Goal: Contribute content

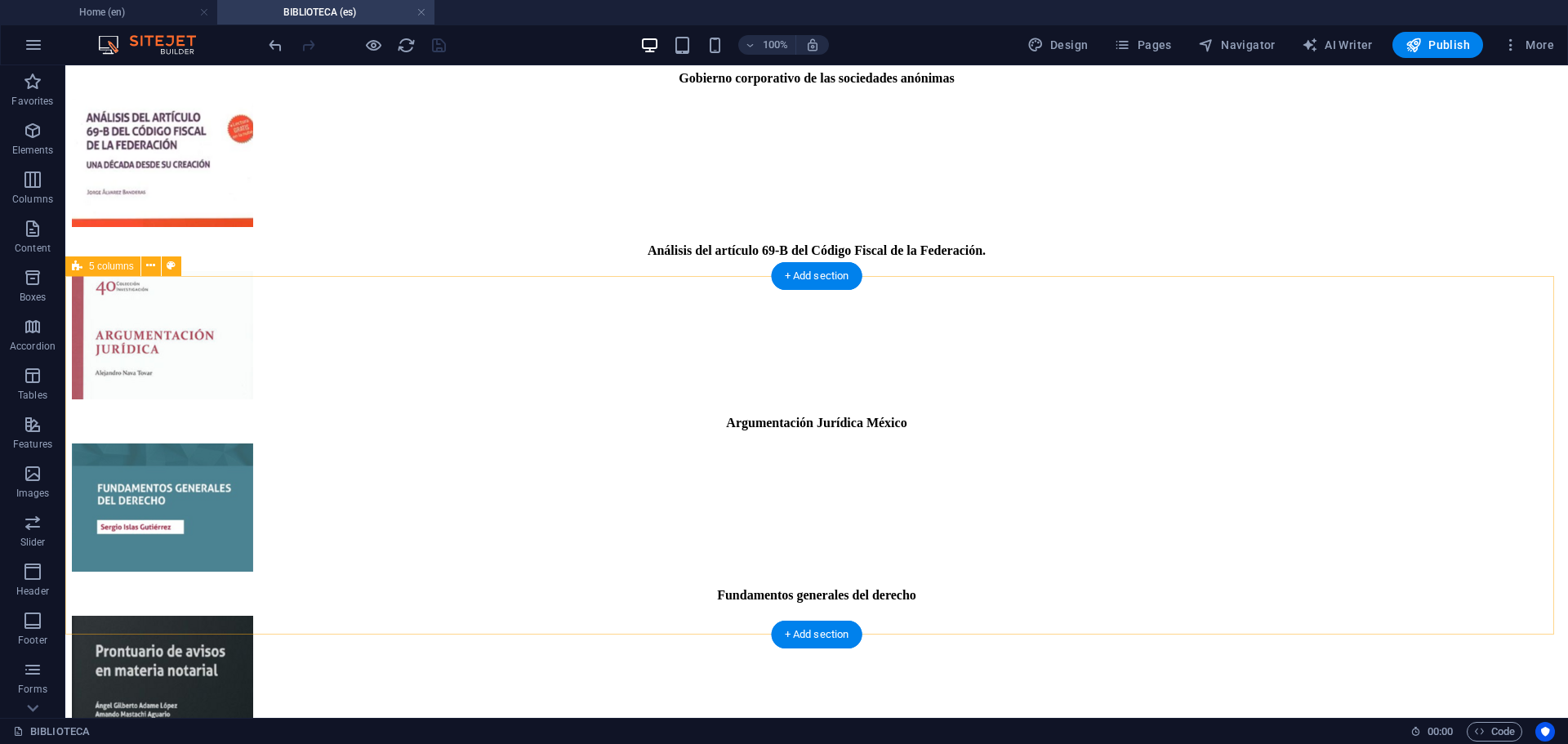
scroll to position [995, 0]
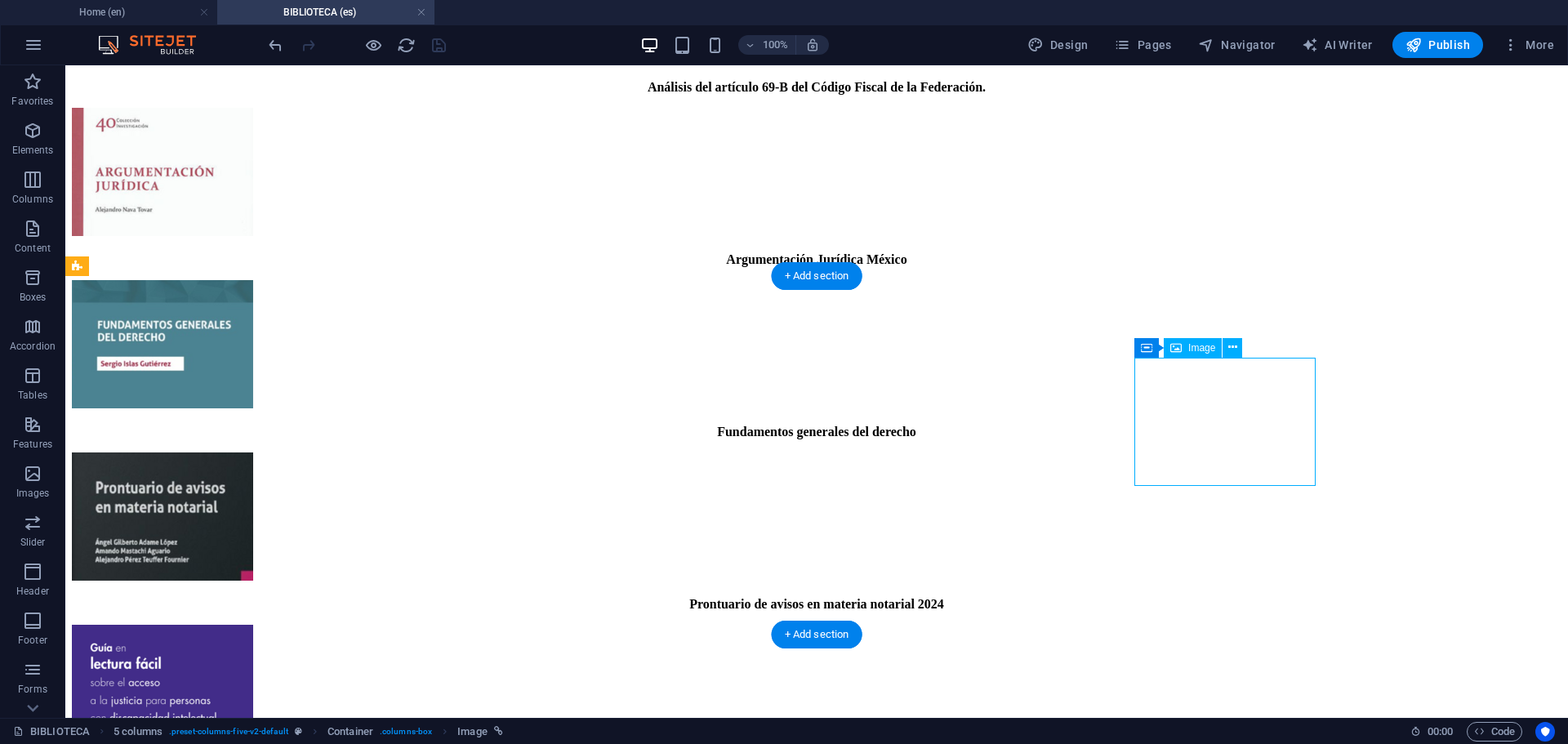
select select "px"
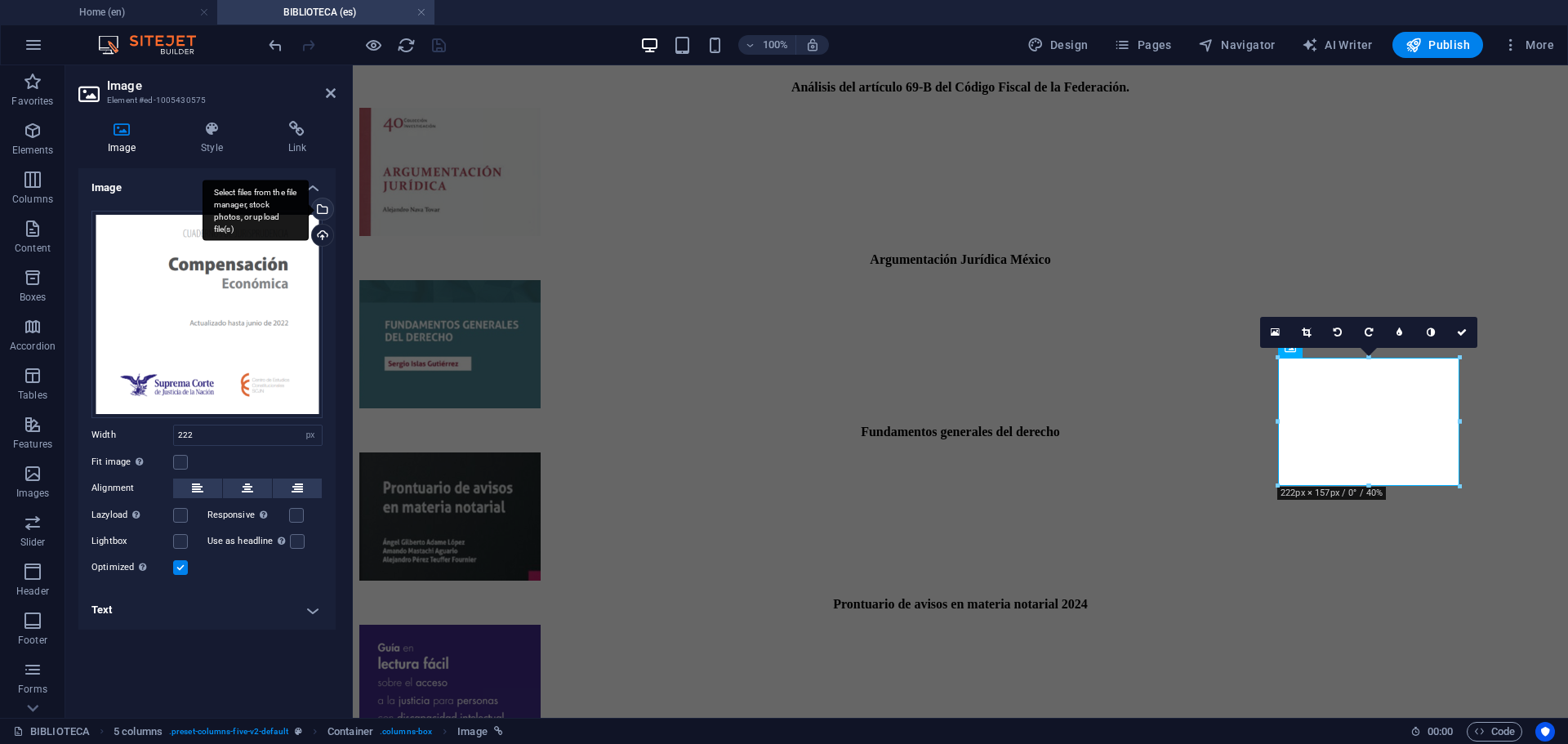
click at [309, 208] on div "Select files from the file manager, stock photos, or upload file(s)" at bounding box center [255, 210] width 106 height 61
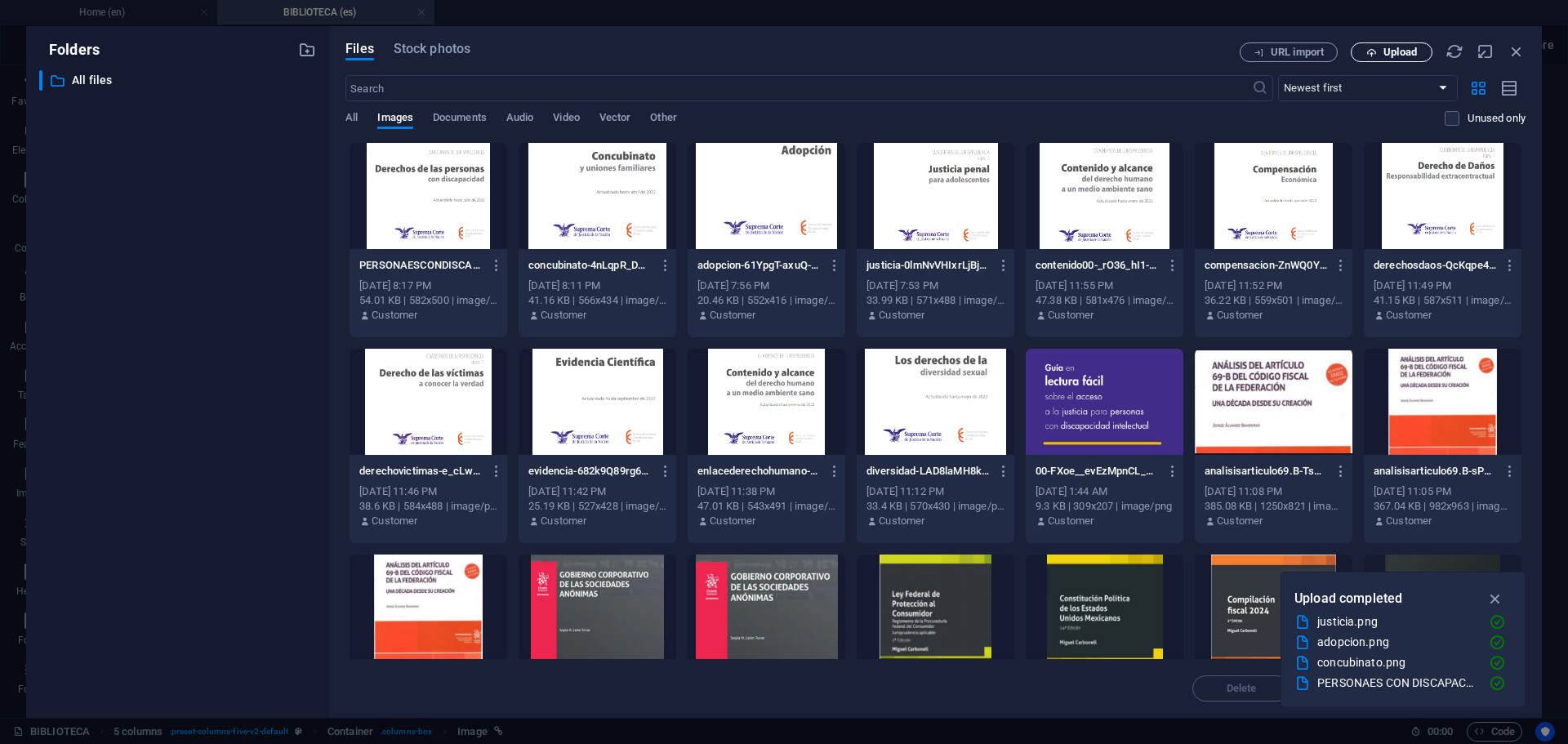
click at [1395, 52] on span "Upload" at bounding box center [1400, 52] width 33 height 9
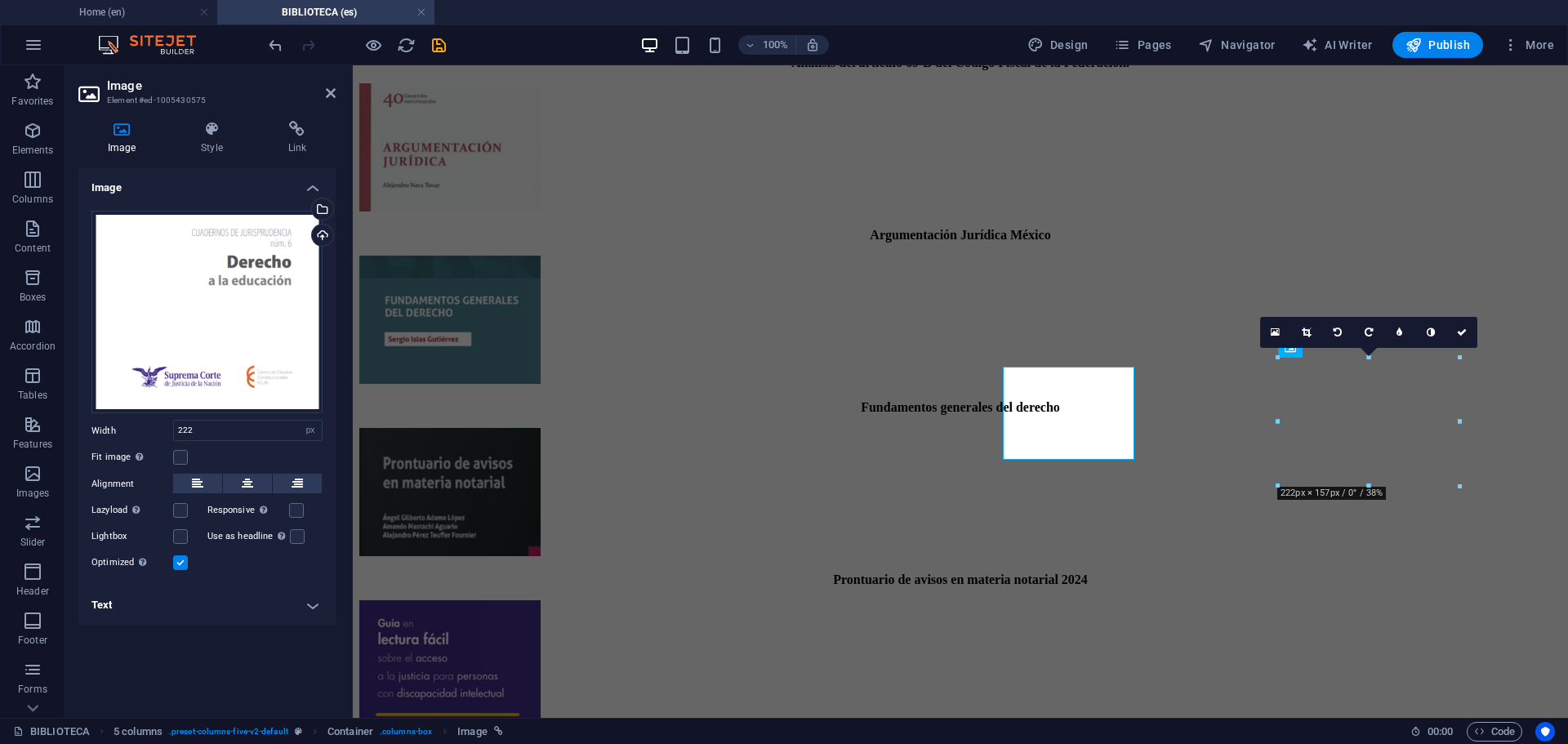
scroll to position [995, 0]
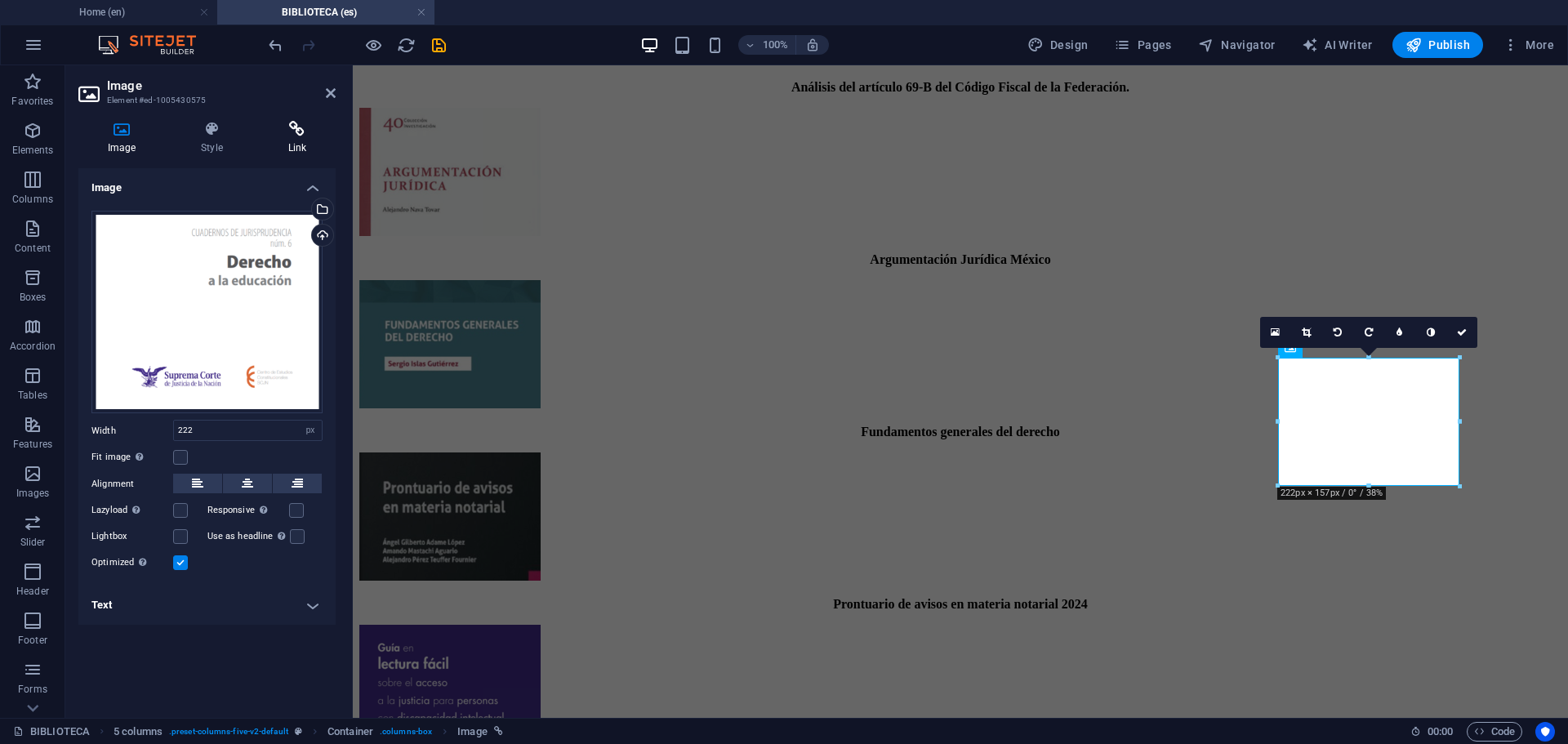
click at [297, 132] on icon at bounding box center [297, 128] width 77 height 16
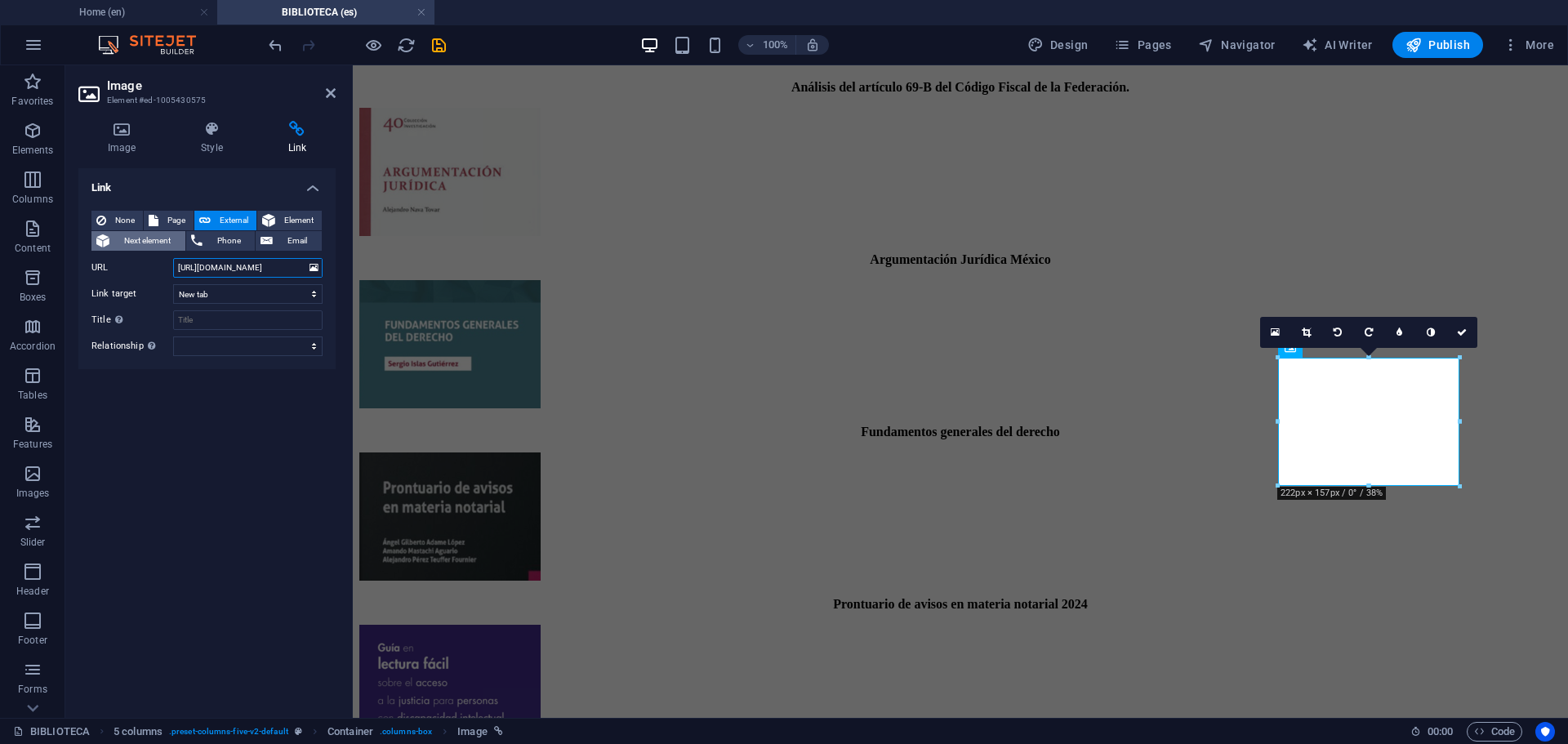
scroll to position [0, 0]
drag, startPoint x: 299, startPoint y: 268, endPoint x: 76, endPoint y: 239, distance: 224.9
click at [76, 239] on div "Image Style Link Image Drag files here, click to choose files or select files f…" at bounding box center [207, 413] width 283 height 610
drag, startPoint x: 303, startPoint y: 271, endPoint x: 21, endPoint y: 252, distance: 282.6
click at [29, 250] on section "Favorites Elements Columns Content Boxes Accordion Tables Features Images Slide…" at bounding box center [784, 391] width 1568 height 652
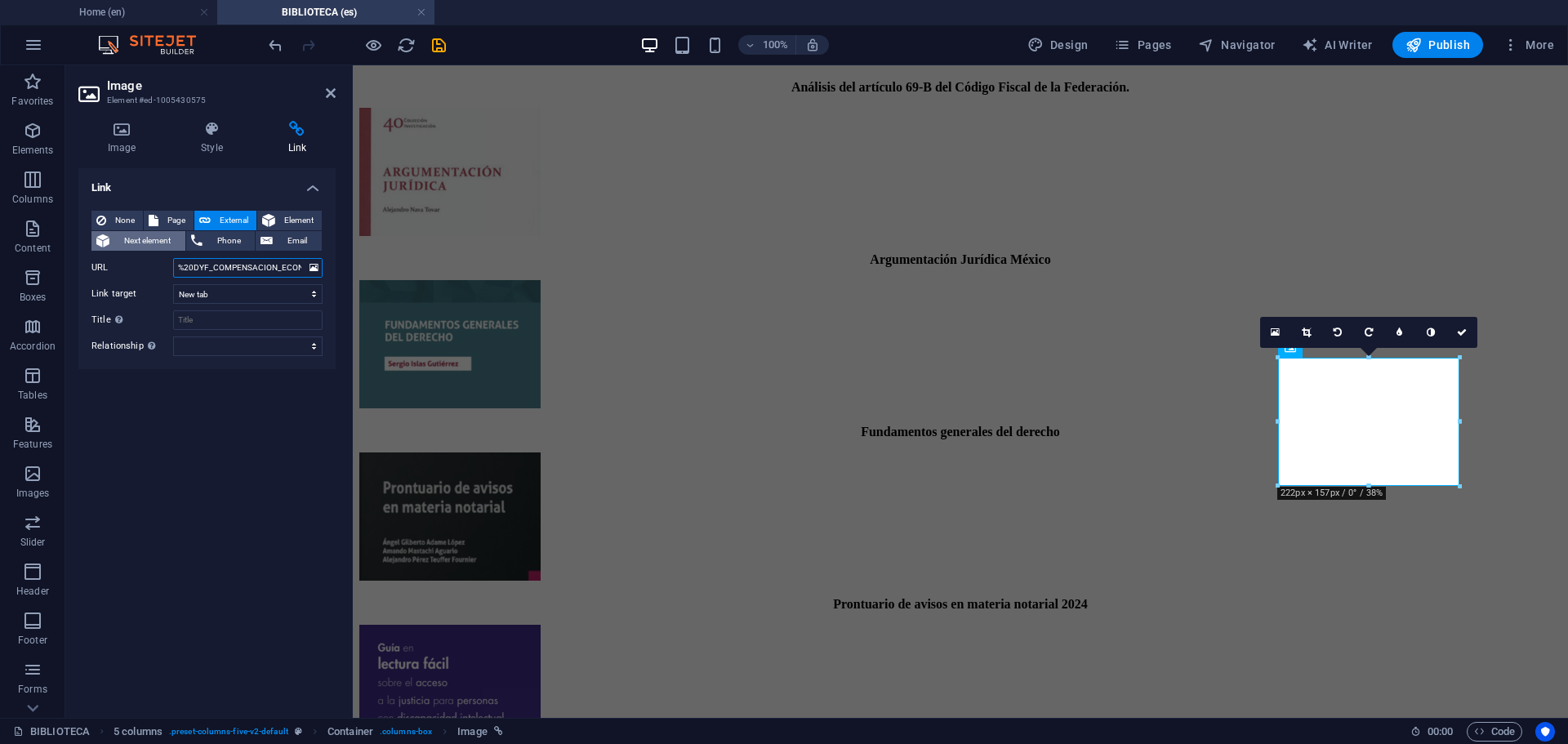
drag, startPoint x: 287, startPoint y: 265, endPoint x: 95, endPoint y: 245, distance: 193.0
click at [95, 245] on div "None Page External Element Next element Phone Email Page Home Legal Notice Priv…" at bounding box center [207, 283] width 231 height 145
type input "ONOMICA.pdf"
drag, startPoint x: 245, startPoint y: 272, endPoint x: 33, endPoint y: 245, distance: 213.7
click at [40, 245] on section "Favorites Elements Columns Content Boxes Accordion Tables Features Images Slide…" at bounding box center [784, 391] width 1568 height 652
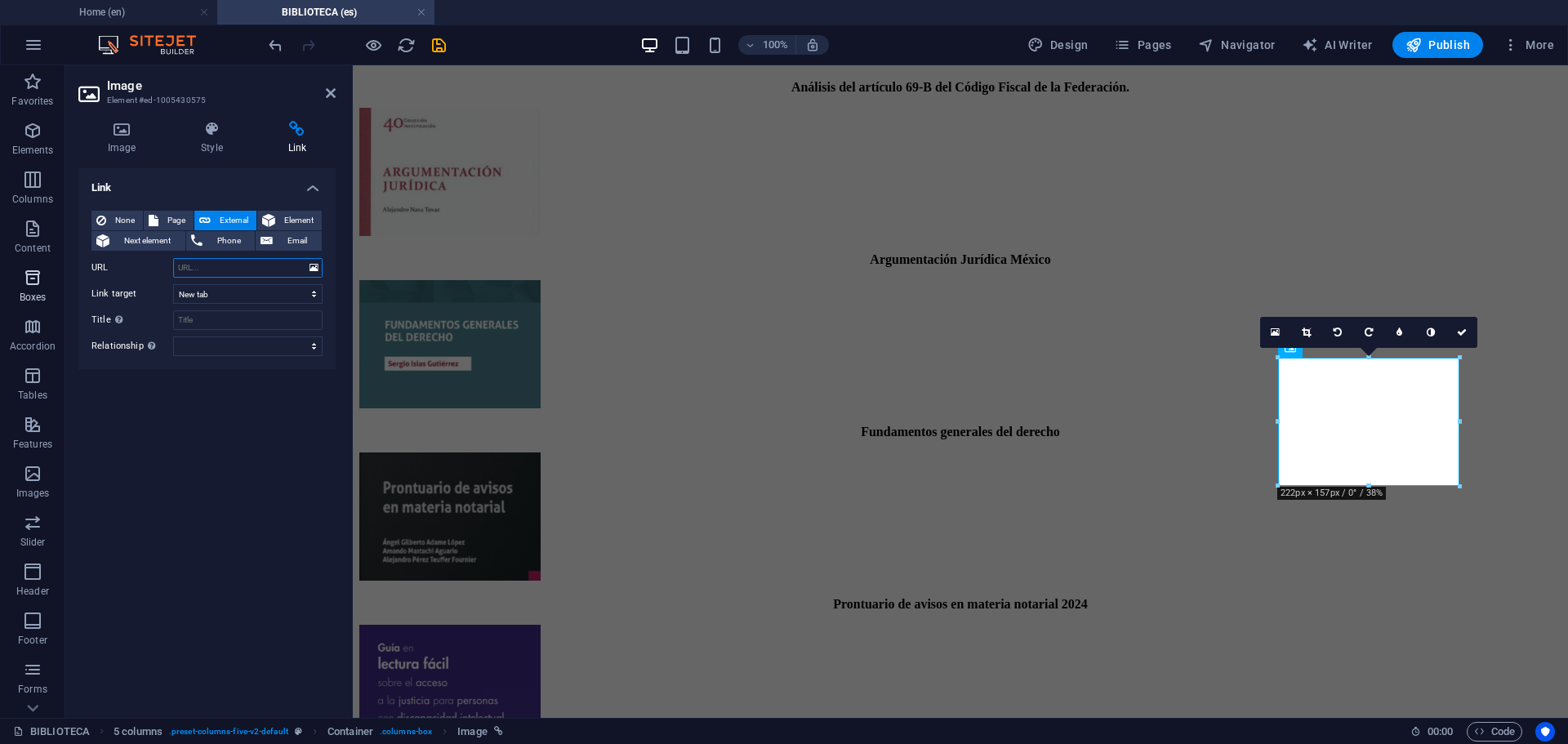
paste input "[URL][DOMAIN_NAME]"
type input "[URL][DOMAIN_NAME]"
click at [1466, 333] on icon at bounding box center [1462, 332] width 9 height 9
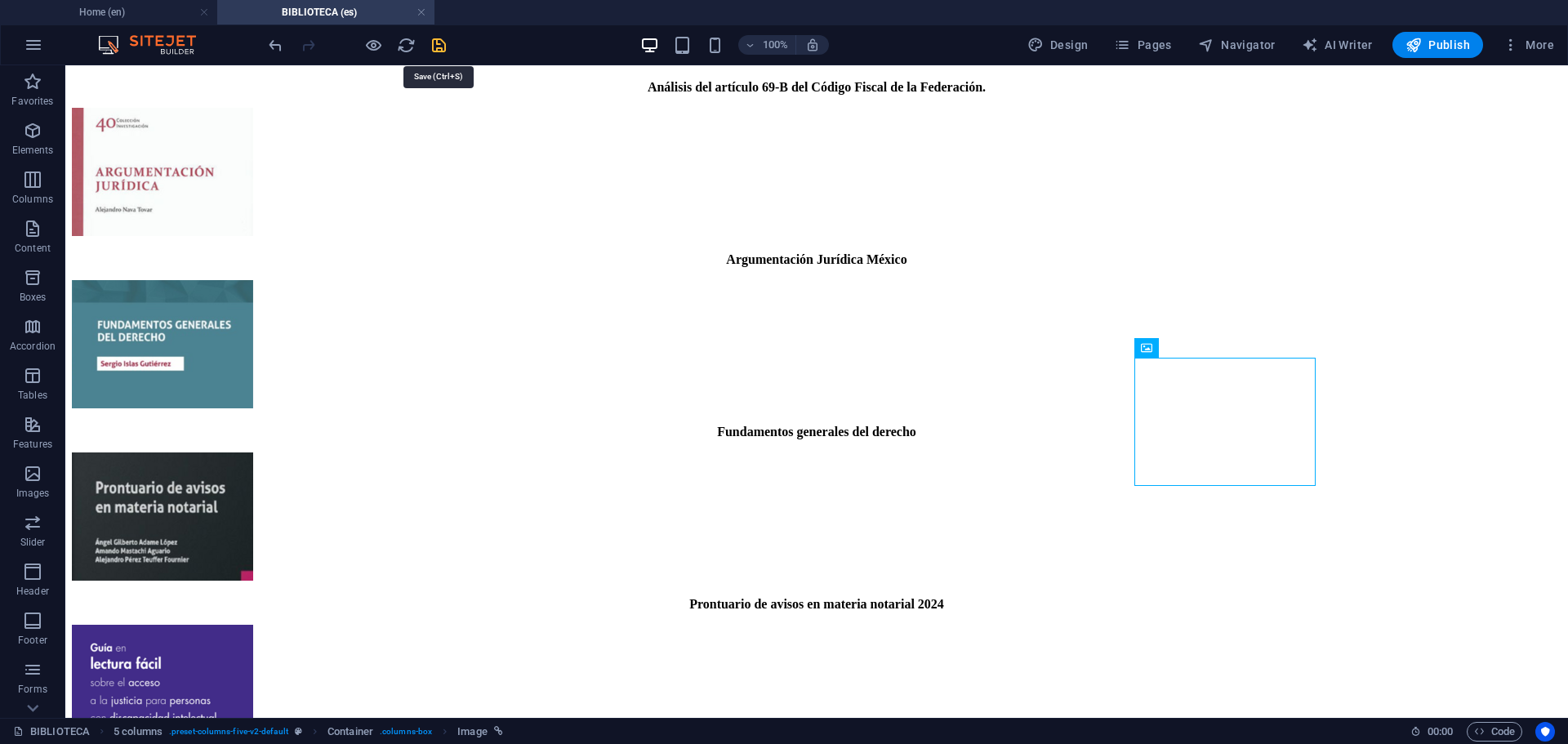
click at [438, 45] on icon "save" at bounding box center [439, 45] width 19 height 19
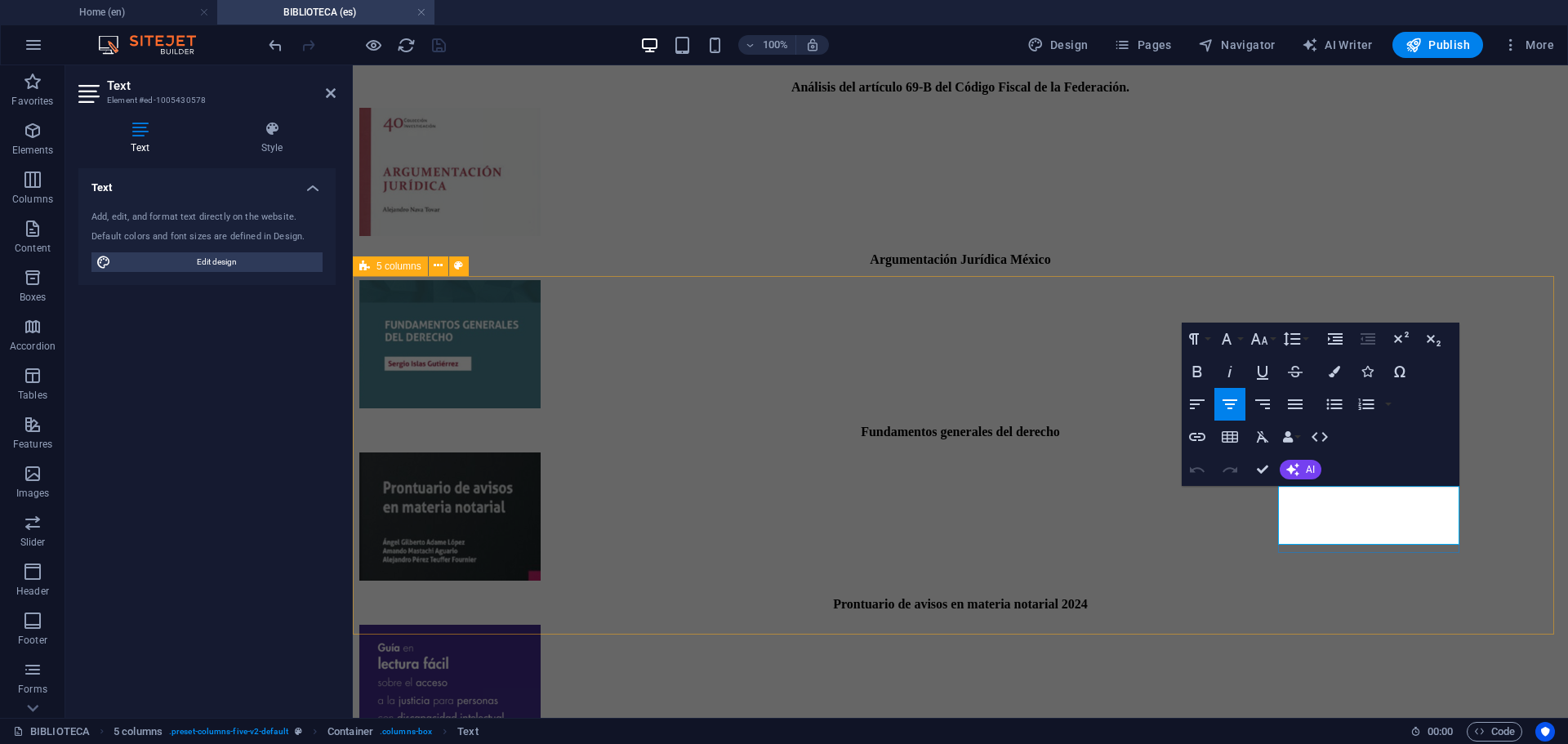
drag, startPoint x: 1403, startPoint y: 510, endPoint x: 1298, endPoint y: 499, distance: 105.6
click at [1192, 368] on icon "button" at bounding box center [1197, 371] width 20 height 20
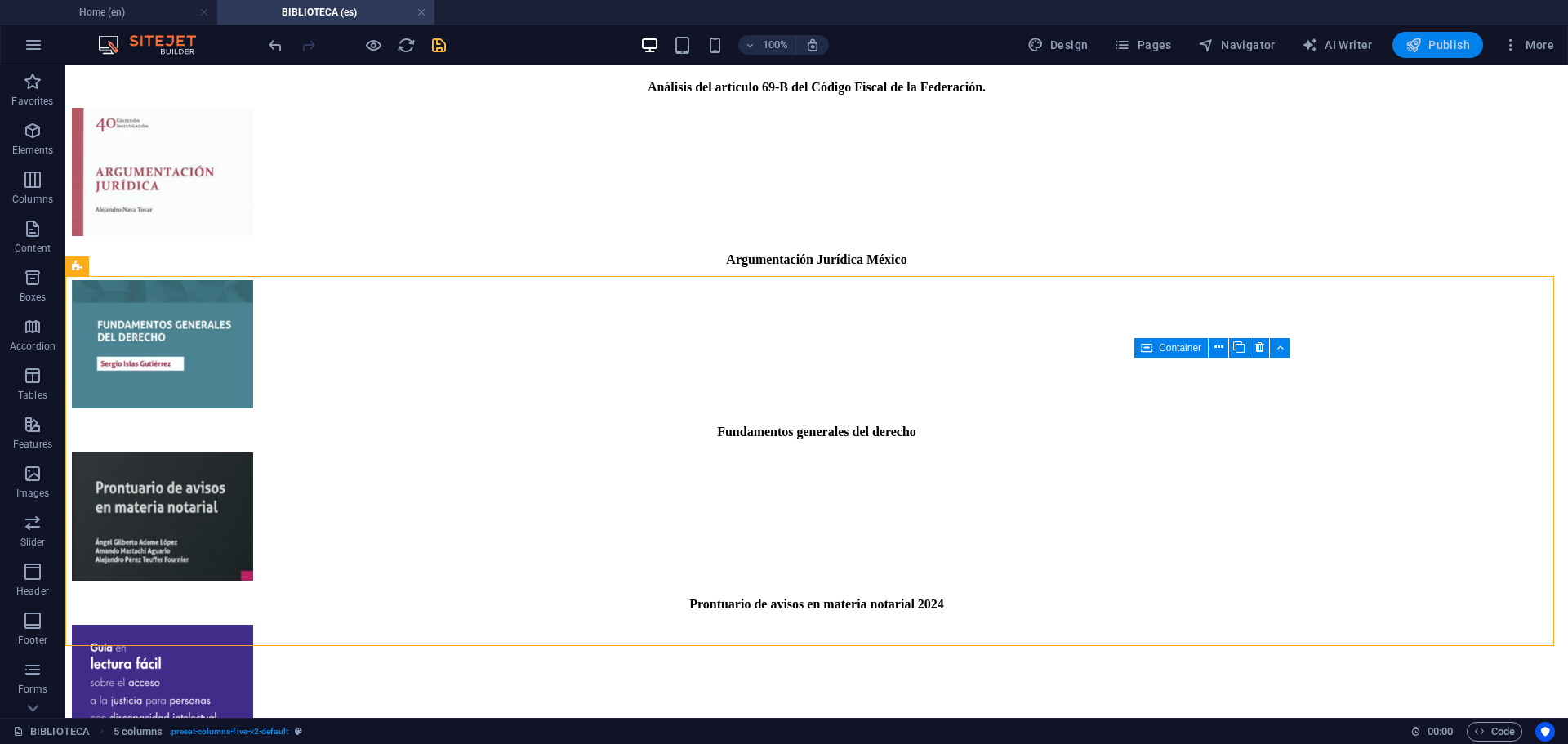
click at [1431, 48] on span "Publish" at bounding box center [1438, 44] width 64 height 16
